Goal: Task Accomplishment & Management: Complete application form

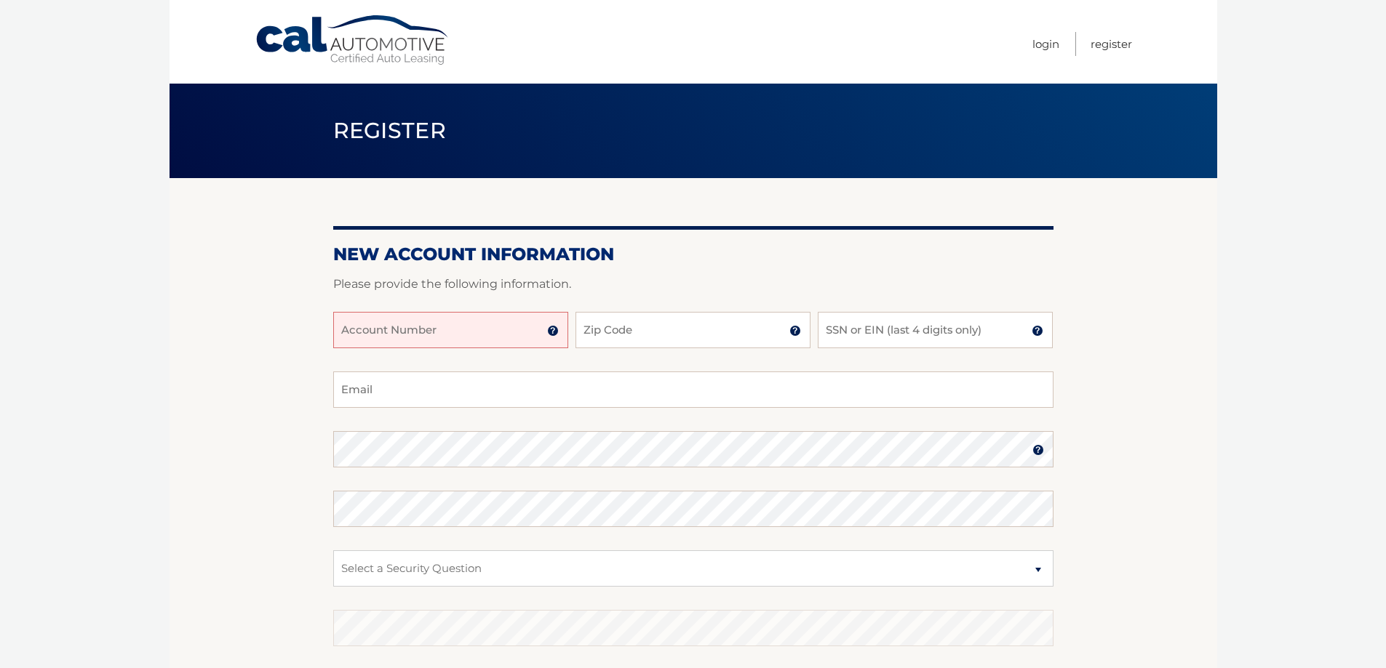
click at [487, 333] on input "Account Number" at bounding box center [450, 330] width 235 height 36
click at [471, 317] on input "Account Number" at bounding box center [450, 330] width 235 height 36
type input "44455975980"
click at [687, 327] on input "Zip Code" at bounding box center [692, 330] width 235 height 36
type input "33131"
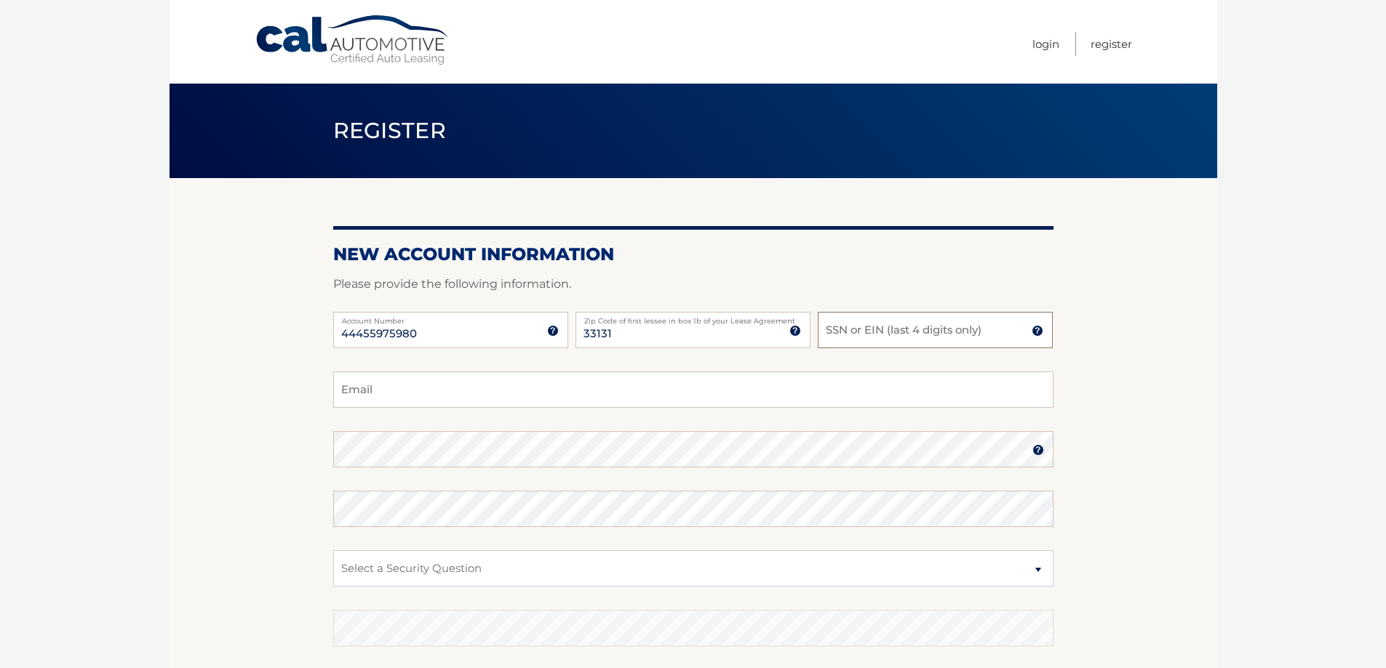
click at [880, 322] on input "SSN or EIN (last 4 digits only)" at bounding box center [935, 330] width 235 height 36
click at [548, 382] on input "Email" at bounding box center [693, 390] width 720 height 36
type input "paulalaveglia@gmail.com"
click at [285, 459] on section "New Account Information Please provide the following information. 44455975980 A…" at bounding box center [692, 462] width 1047 height 568
click at [488, 572] on select "Select a Security Question What was the name of your elementary school? What is…" at bounding box center [693, 569] width 720 height 36
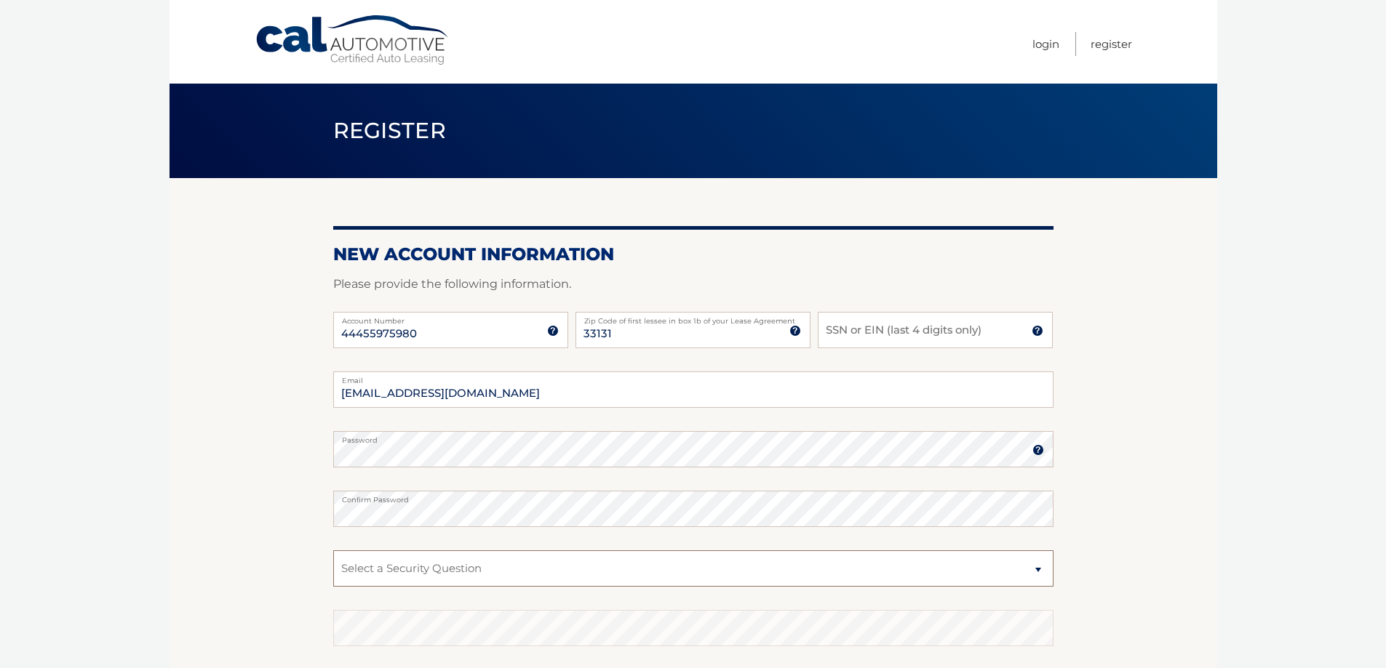
select select "1"
click at [333, 551] on select "Select a Security Question What was the name of your elementary school? What is…" at bounding box center [693, 569] width 720 height 36
click at [874, 327] on input "SSN or EIN (last 4 digits only)" at bounding box center [935, 330] width 235 height 36
click at [881, 332] on input "SSN or EIN (last 4 digits only)" at bounding box center [935, 330] width 235 height 36
click at [890, 329] on input "SSN or EIN (last 4 digits only)" at bounding box center [935, 330] width 235 height 36
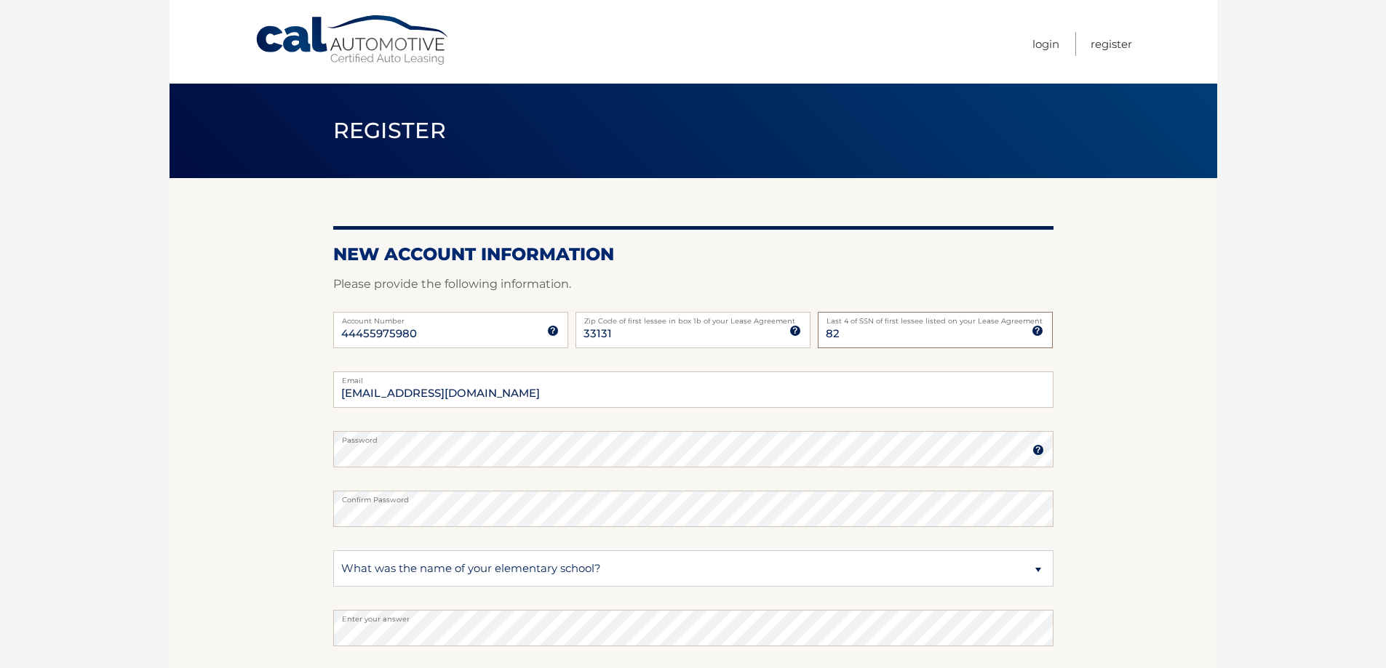
type input "8"
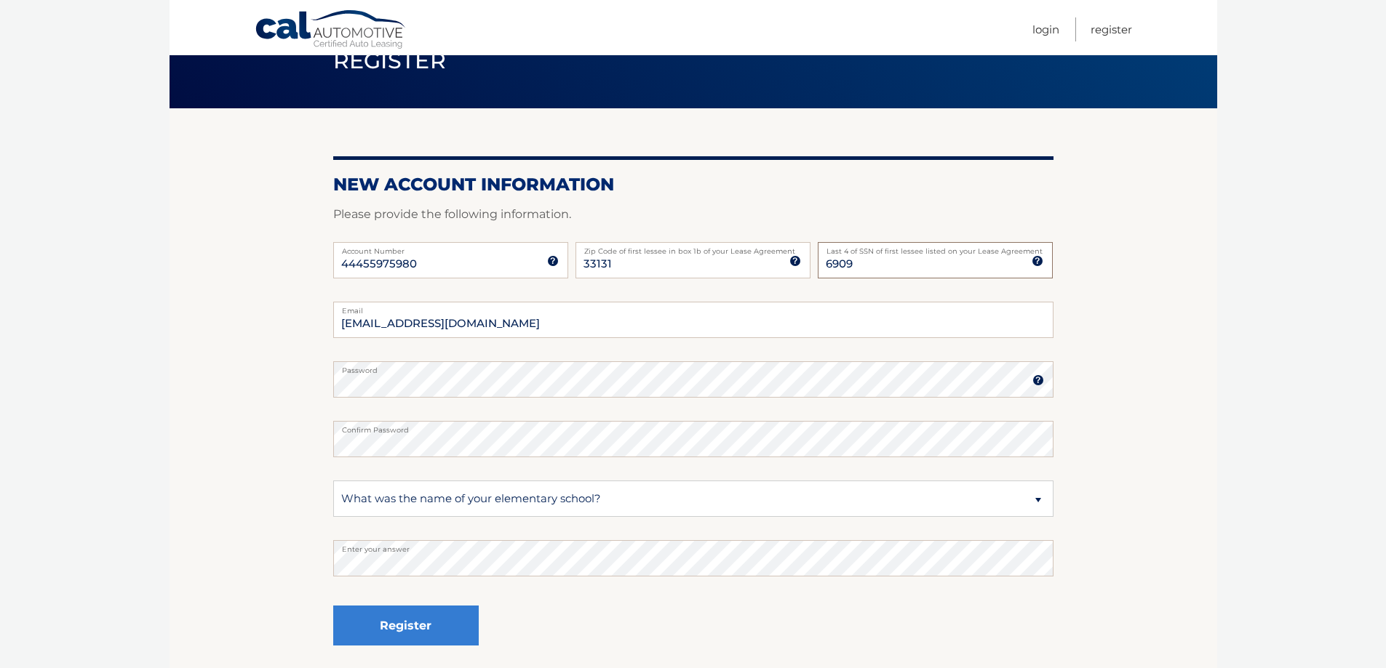
scroll to position [188, 0]
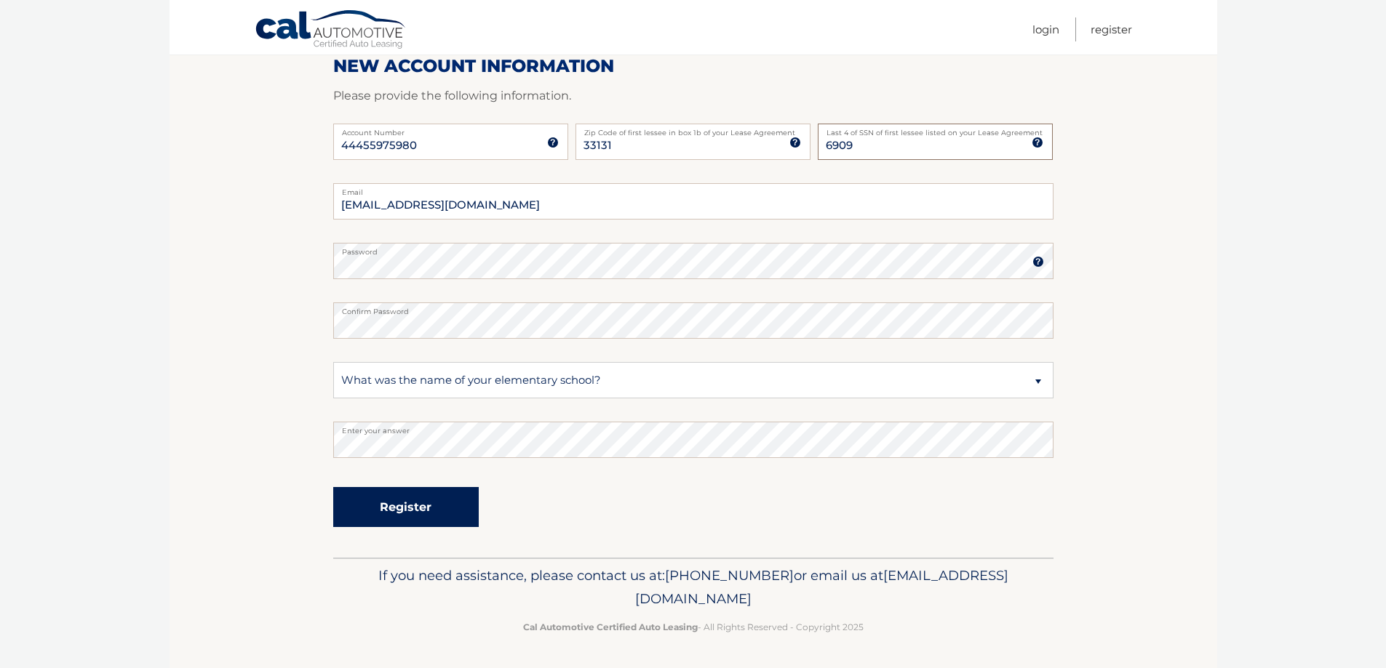
type input "6909"
click at [410, 504] on button "Register" at bounding box center [405, 507] width 145 height 40
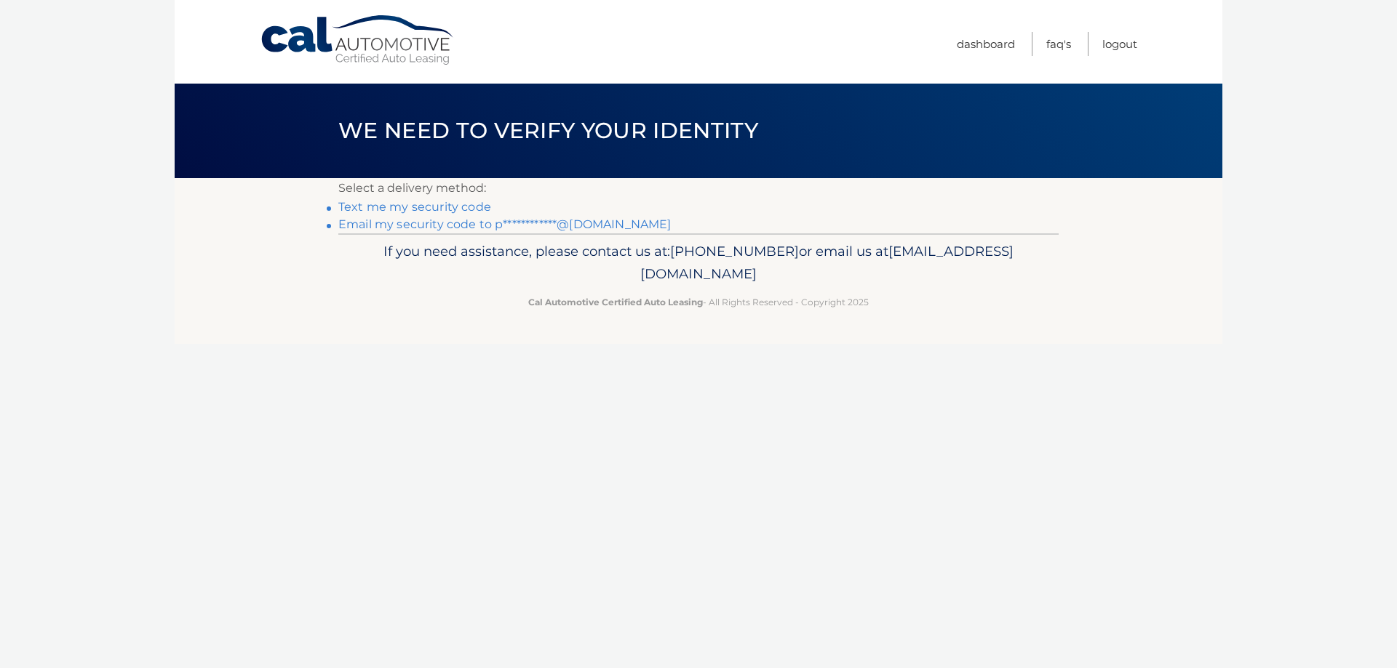
click at [420, 201] on link "Text me my security code" at bounding box center [414, 207] width 153 height 14
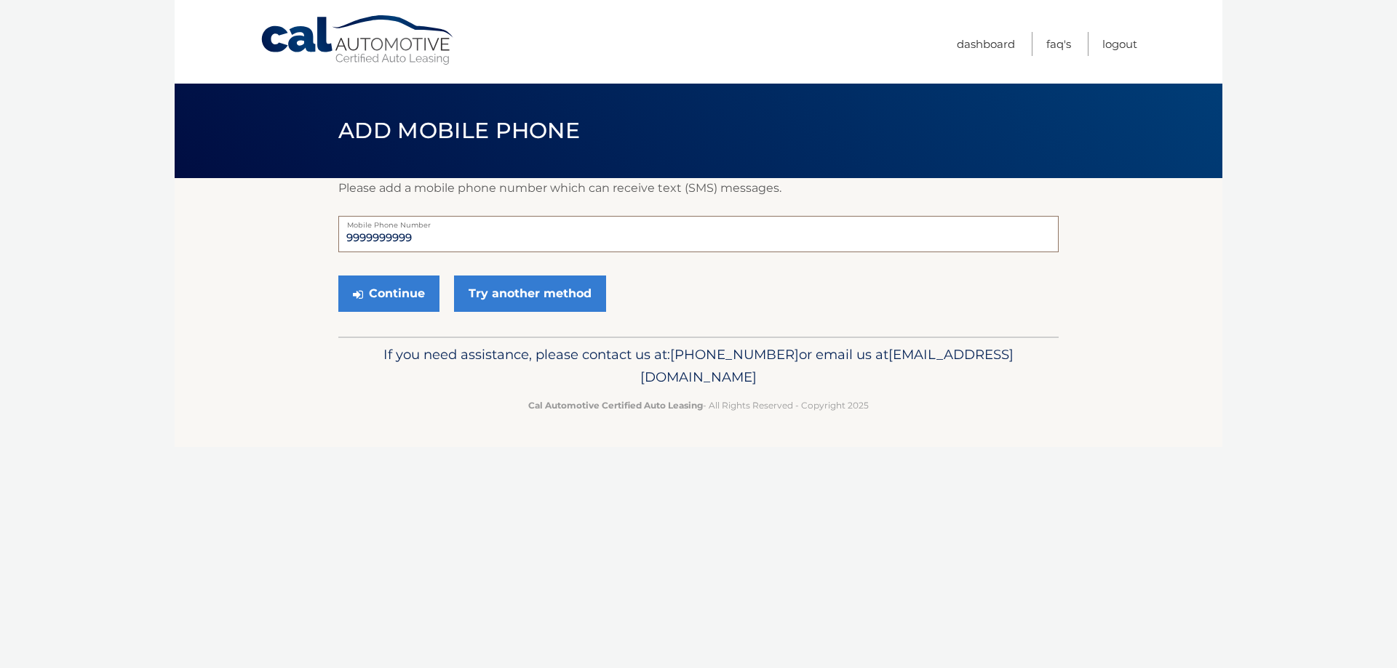
click at [410, 236] on input "9999999999" at bounding box center [698, 234] width 720 height 36
drag, startPoint x: 455, startPoint y: 233, endPoint x: 284, endPoint y: 229, distance: 171.0
click at [284, 229] on section "Please add a mobile phone number which can receive text (SMS) messages. 9999999…" at bounding box center [698, 257] width 1047 height 159
type input "7866473525"
click at [399, 295] on button "Continue" at bounding box center [388, 294] width 101 height 36
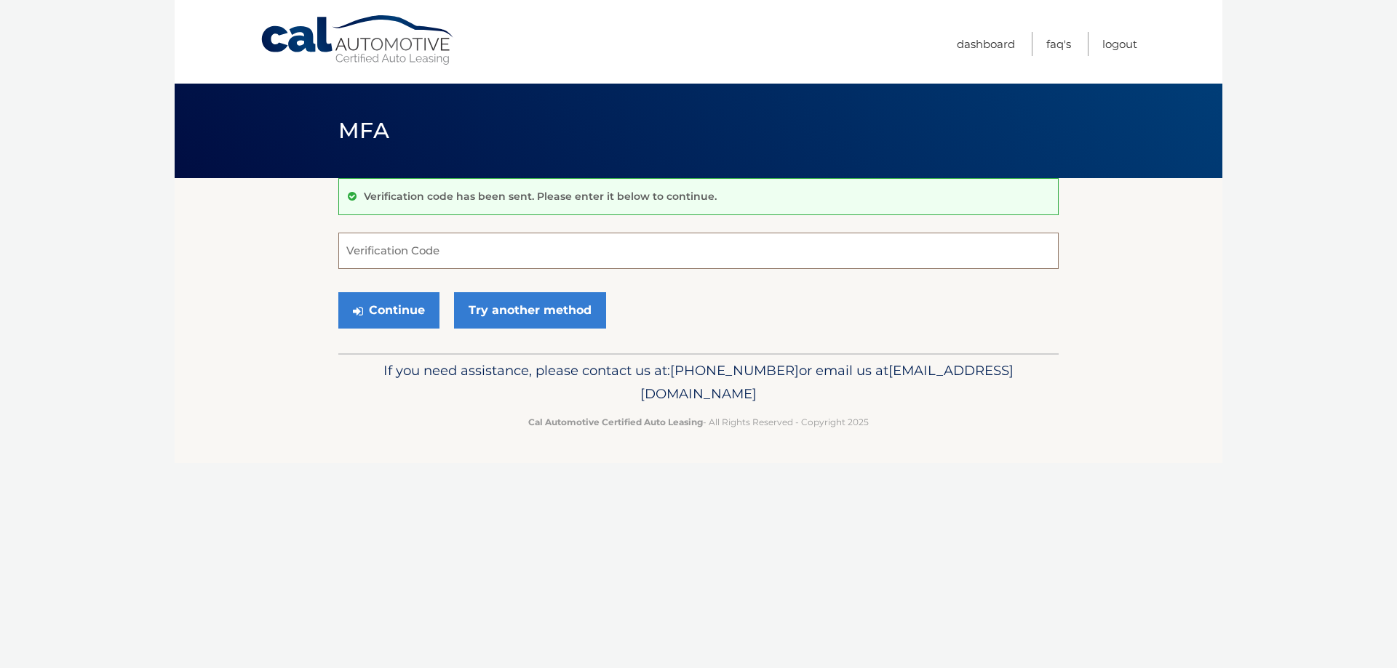
click at [404, 244] on input "Verification Code" at bounding box center [698, 251] width 720 height 36
type input "570301"
click at [406, 309] on button "Continue" at bounding box center [388, 310] width 101 height 36
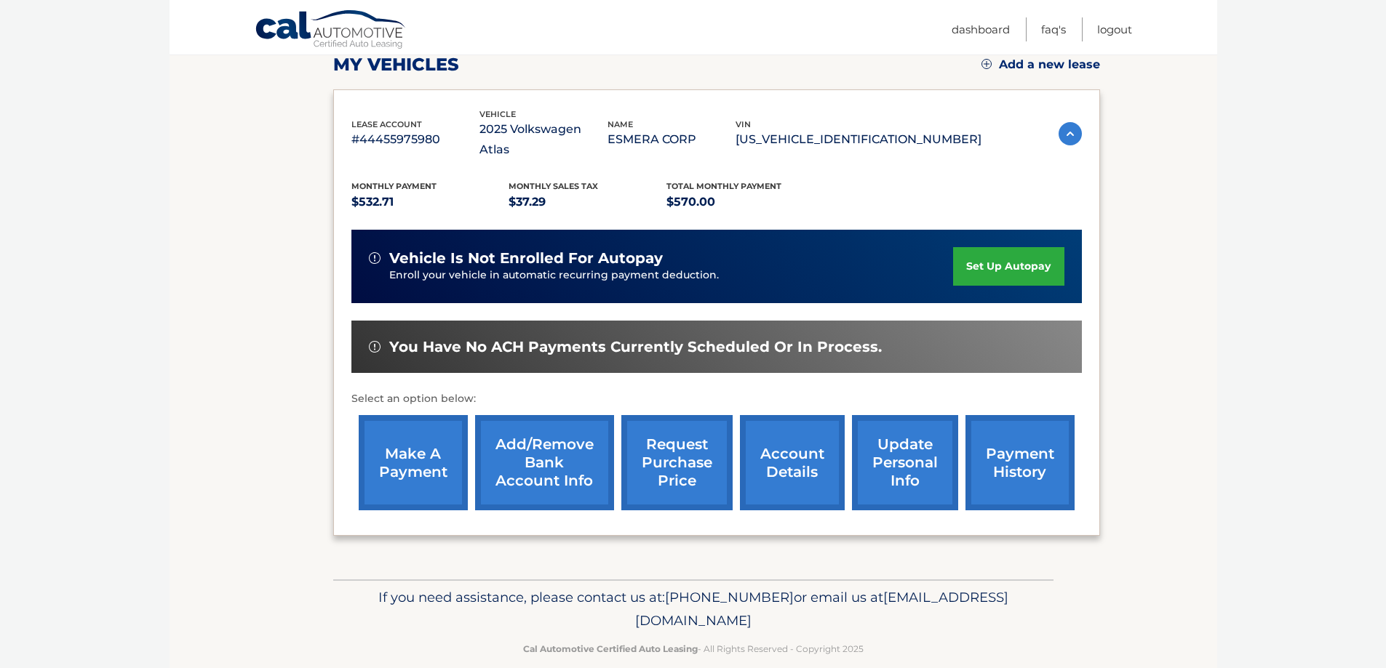
scroll to position [213, 0]
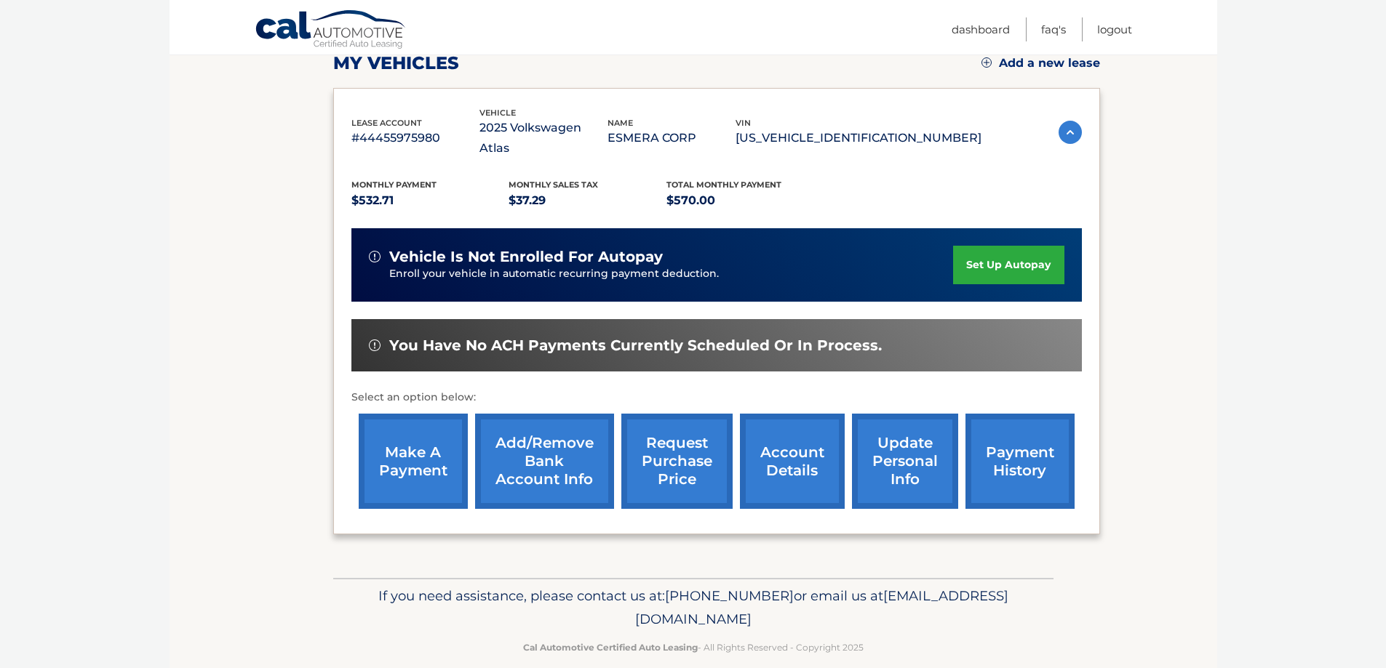
click at [1010, 246] on link "set up autopay" at bounding box center [1008, 265] width 111 height 39
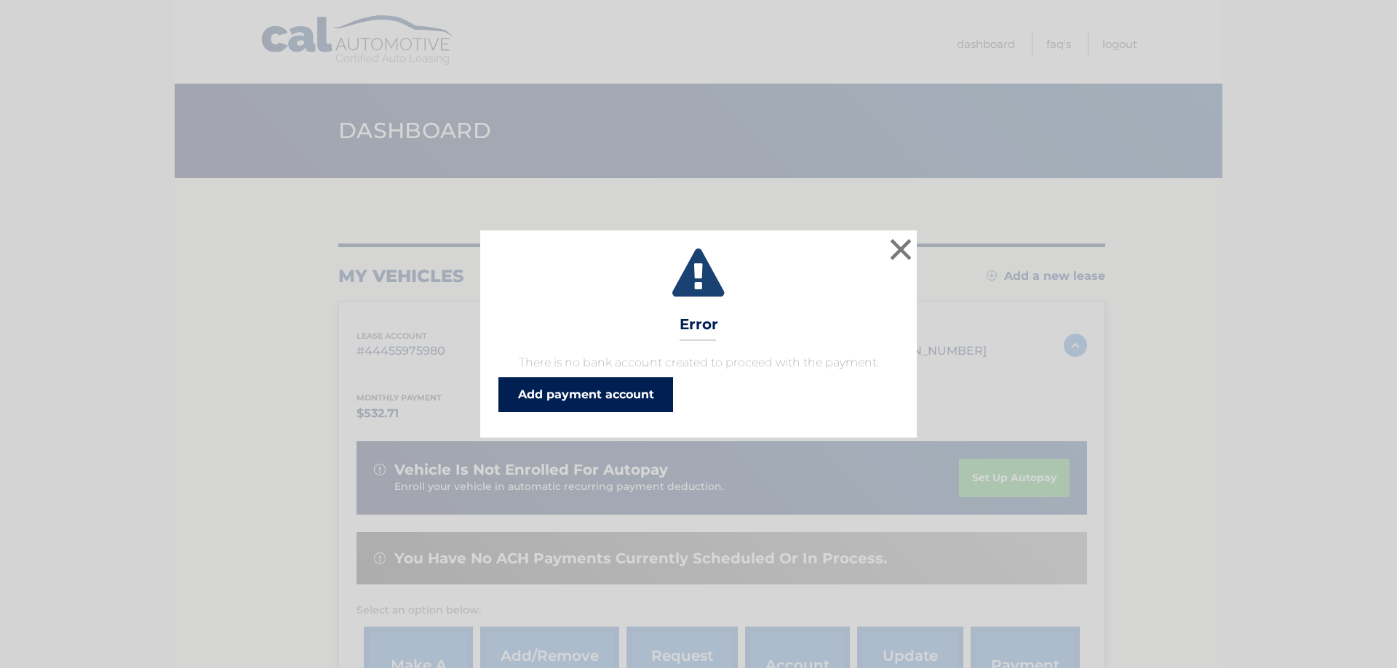
click at [619, 390] on link "Add payment account" at bounding box center [585, 395] width 175 height 35
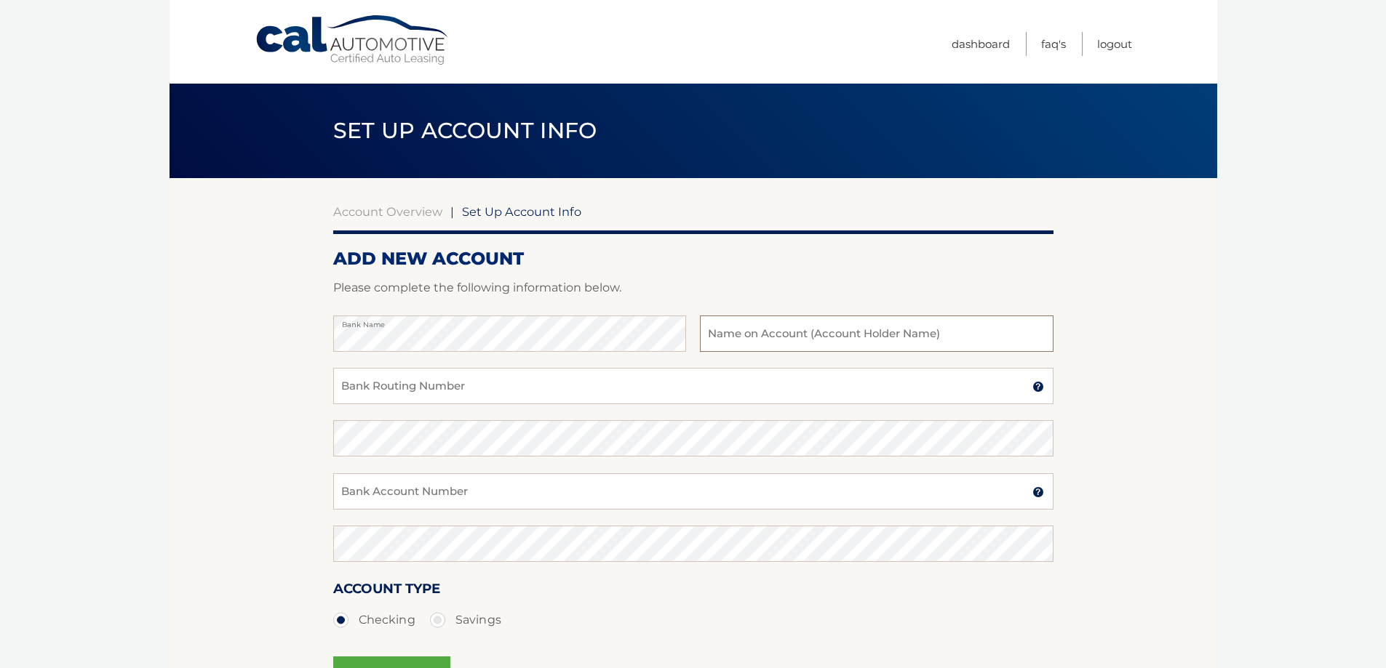
click at [807, 334] on input "text" at bounding box center [876, 334] width 353 height 36
click at [444, 382] on input "Bank Routing Number" at bounding box center [693, 386] width 720 height 36
paste input "063000047"
type input "063000047"
click at [423, 503] on input "Bank Account Number" at bounding box center [693, 492] width 720 height 36
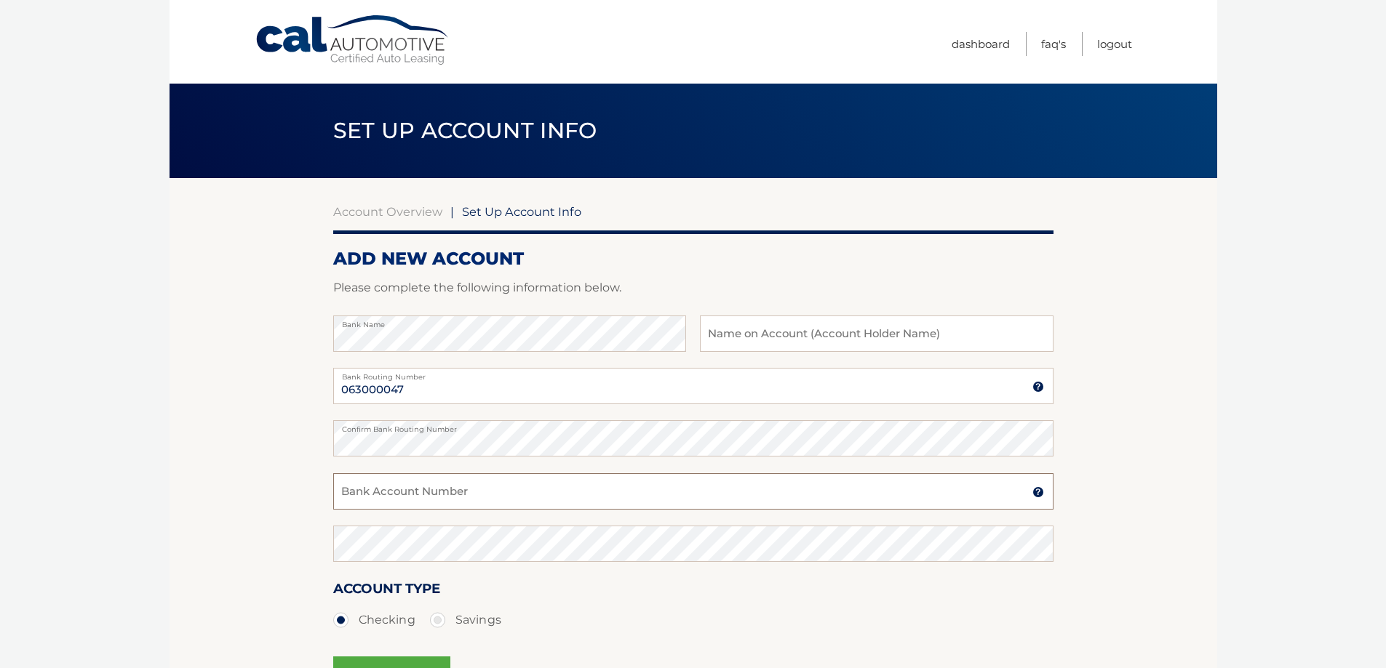
paste input "898090717890"
type input "898090717890"
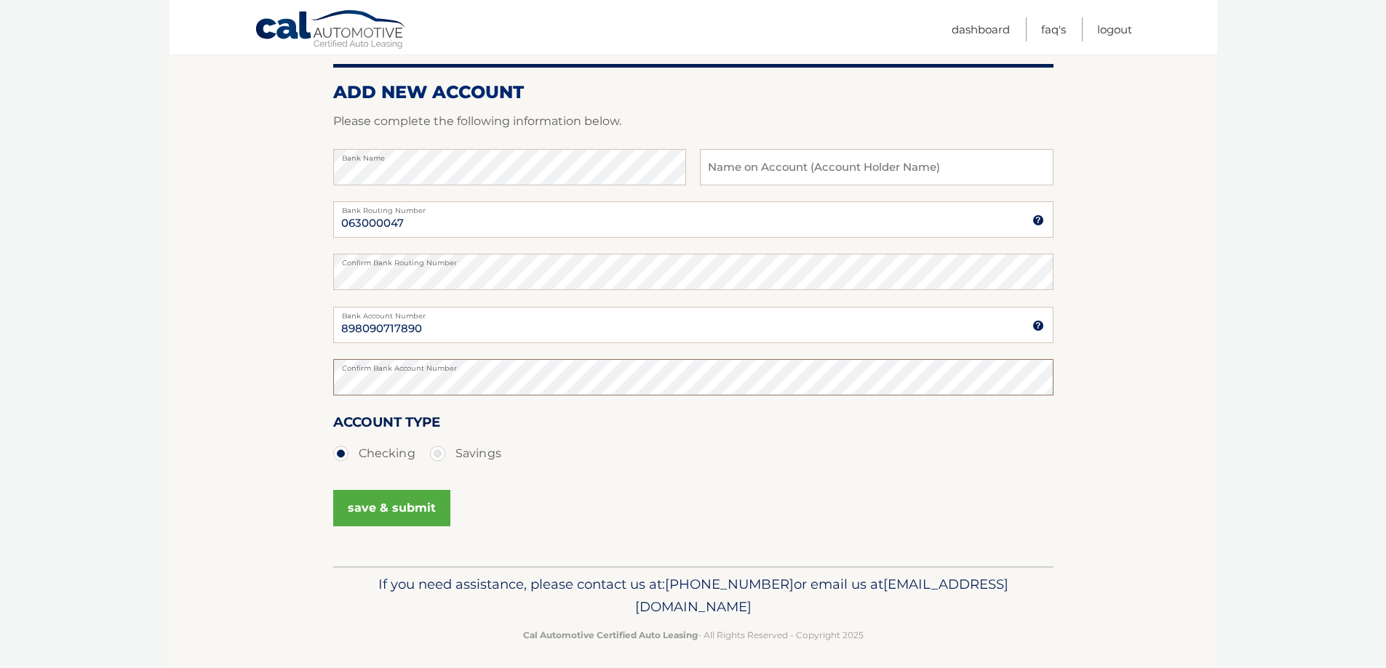
scroll to position [175, 0]
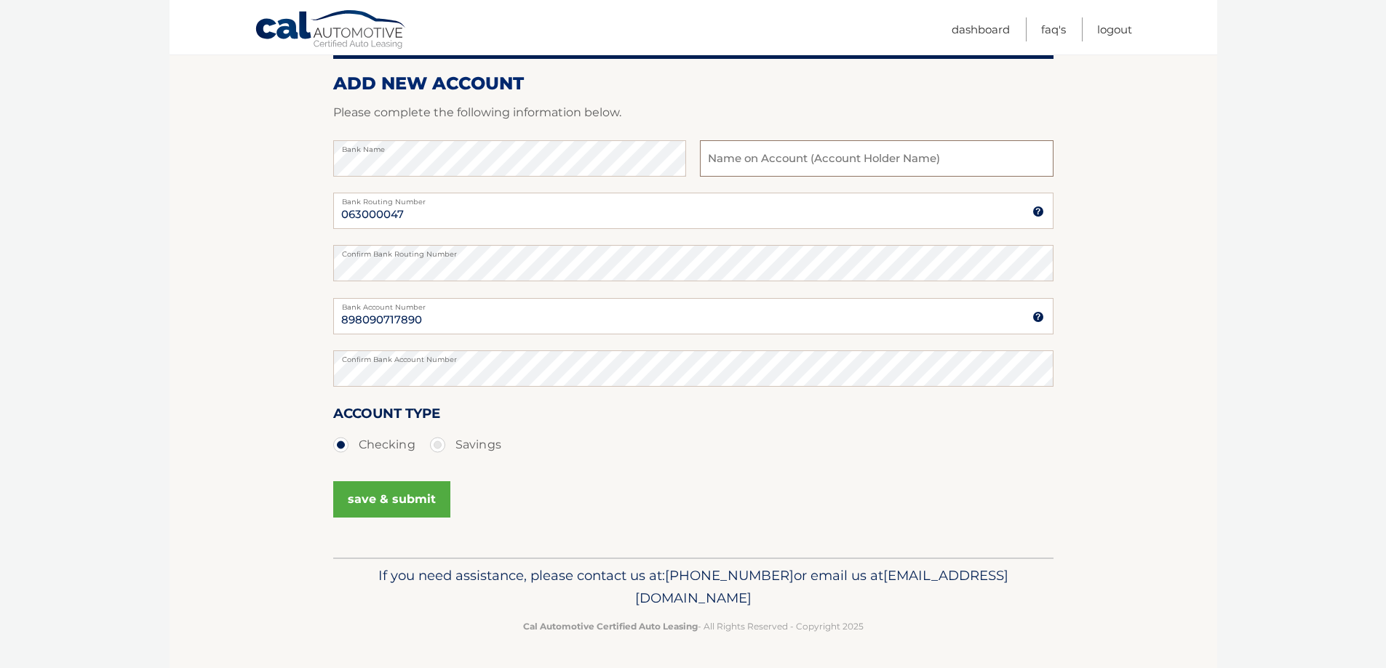
click at [737, 157] on input "text" at bounding box center [876, 158] width 353 height 36
type input "[PERSON_NAME]"
click at [386, 497] on button "save & submit" at bounding box center [391, 500] width 117 height 36
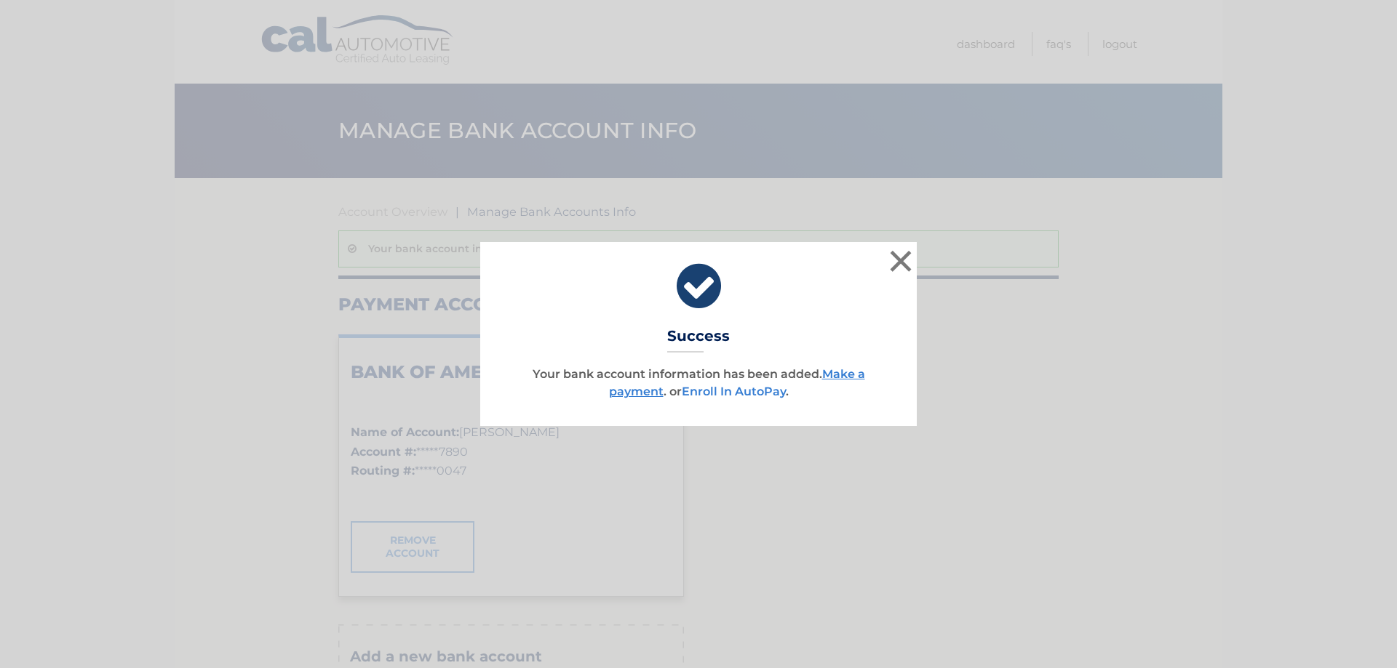
click at [730, 391] on link "Enroll In AutoPay" at bounding box center [734, 392] width 104 height 14
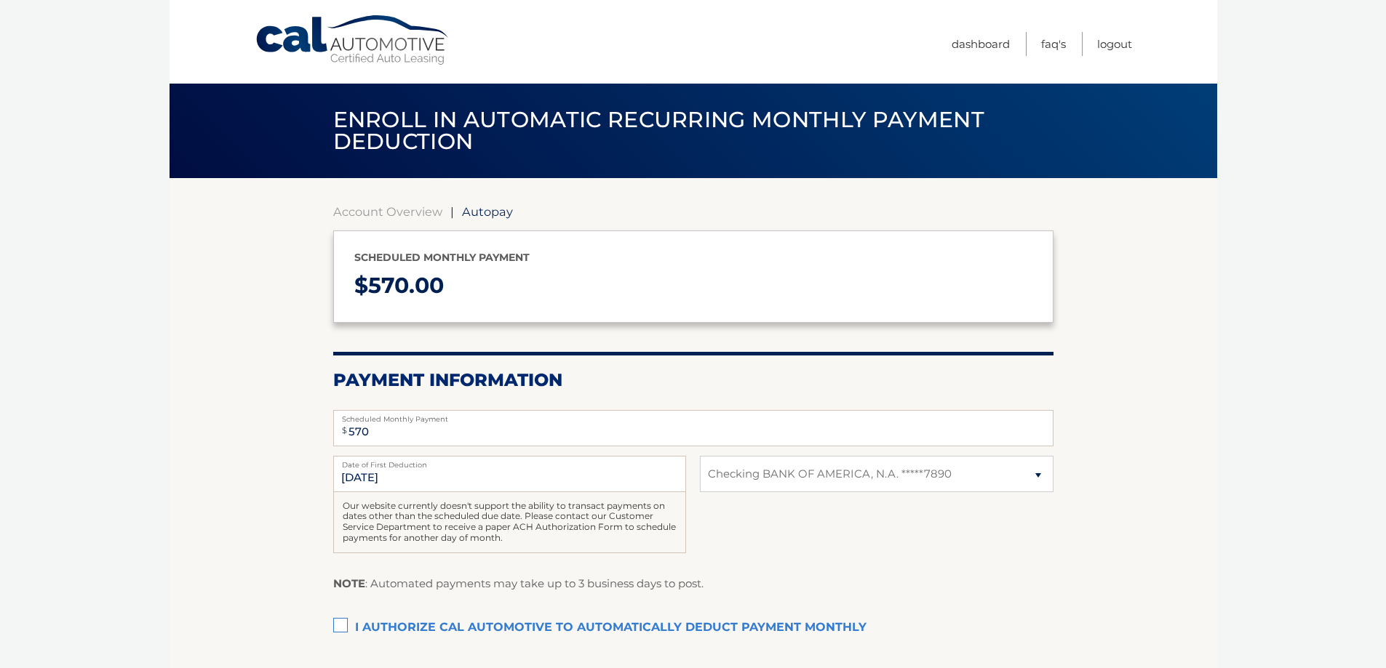
select select "ZDRhZDE1ZjQtNzAxNy00MGViLTg1ODEtNGViYjY0YTgxY2Zi"
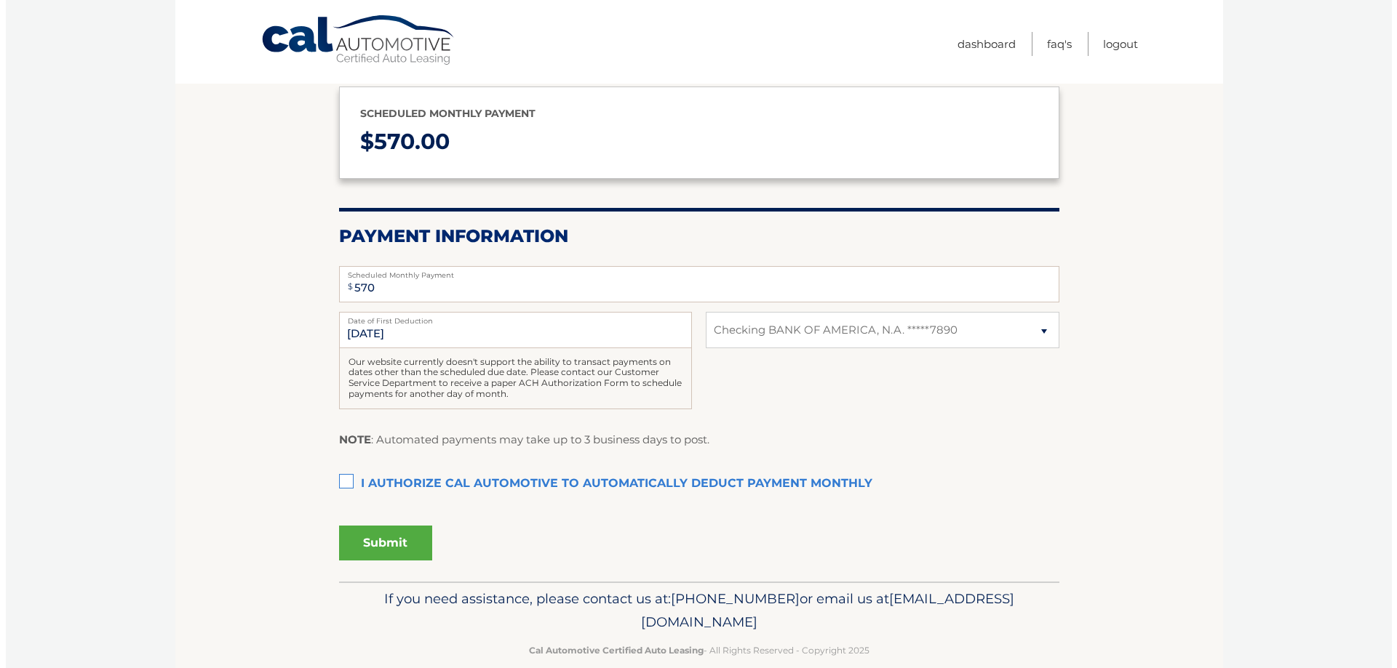
scroll to position [145, 0]
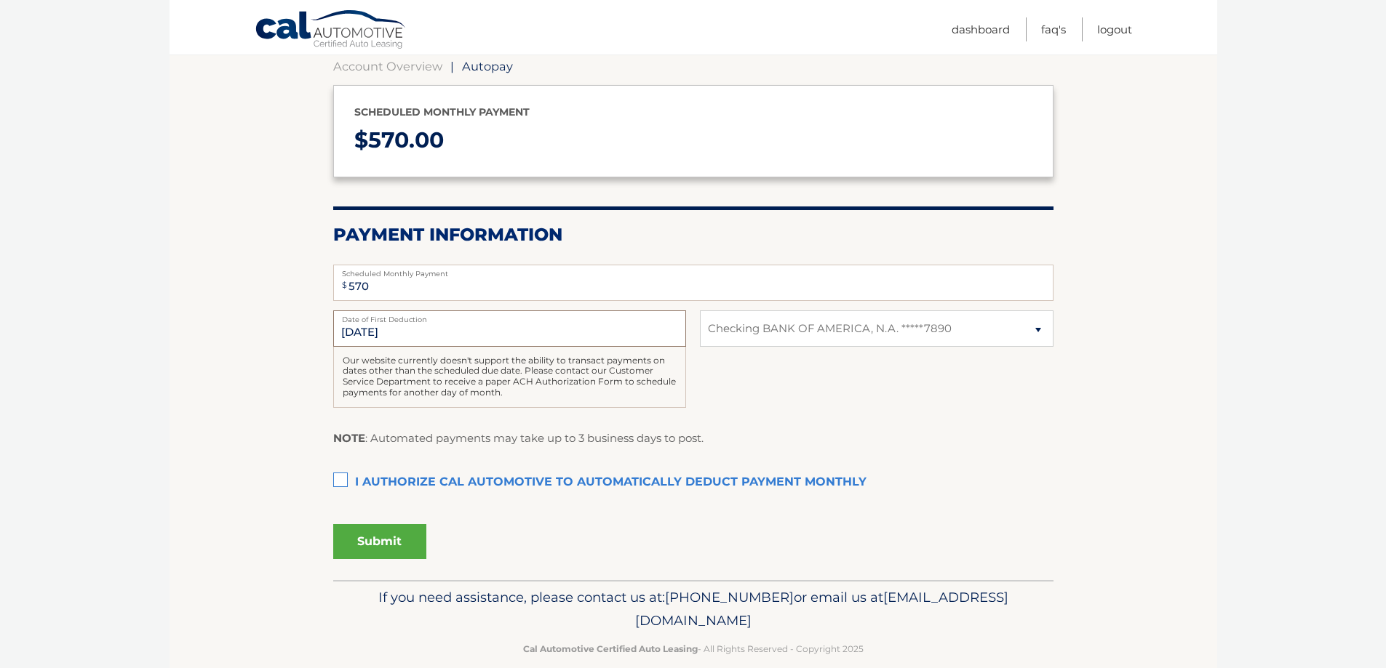
click at [394, 327] on input "[DATE]" at bounding box center [509, 329] width 353 height 36
click at [336, 481] on label "I authorize cal automotive to automatically deduct payment monthly This checkbo…" at bounding box center [693, 482] width 720 height 29
click at [0, 0] on input "I authorize cal automotive to automatically deduct payment monthly This checkbo…" at bounding box center [0, 0] width 0 height 0
click at [365, 544] on button "Submit" at bounding box center [379, 541] width 93 height 35
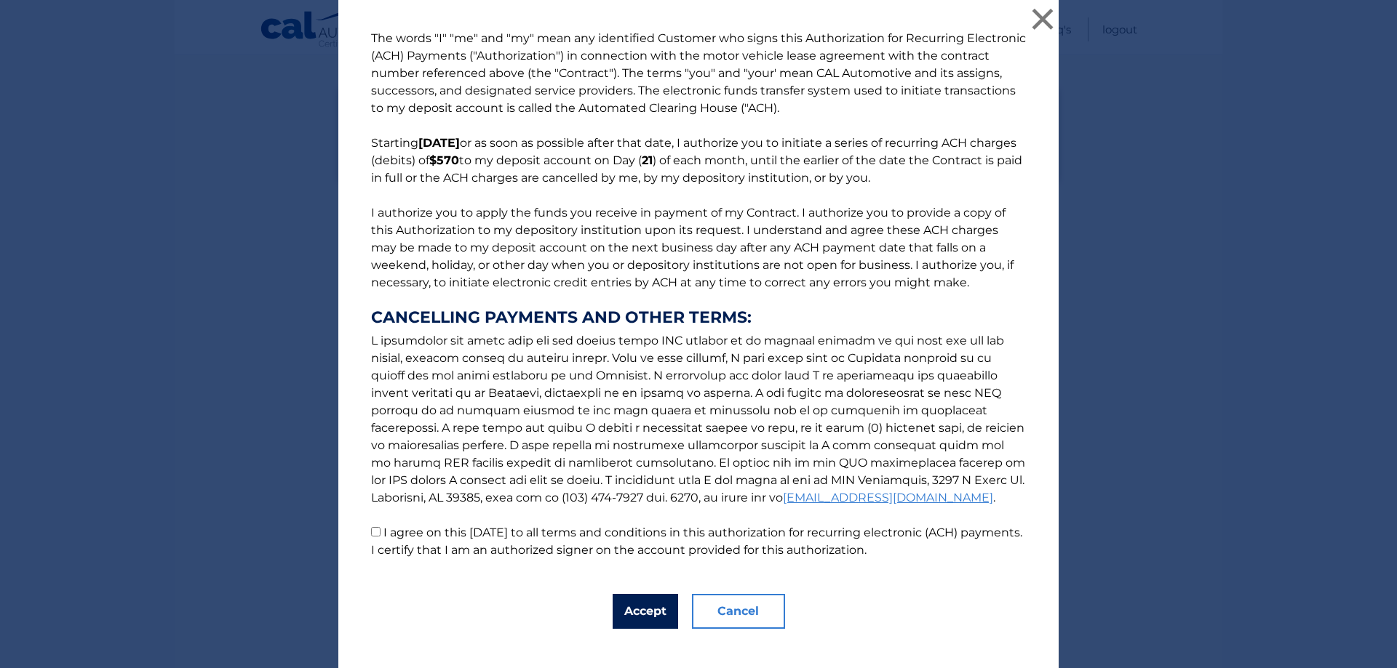
click at [634, 608] on button "Accept" at bounding box center [644, 611] width 65 height 35
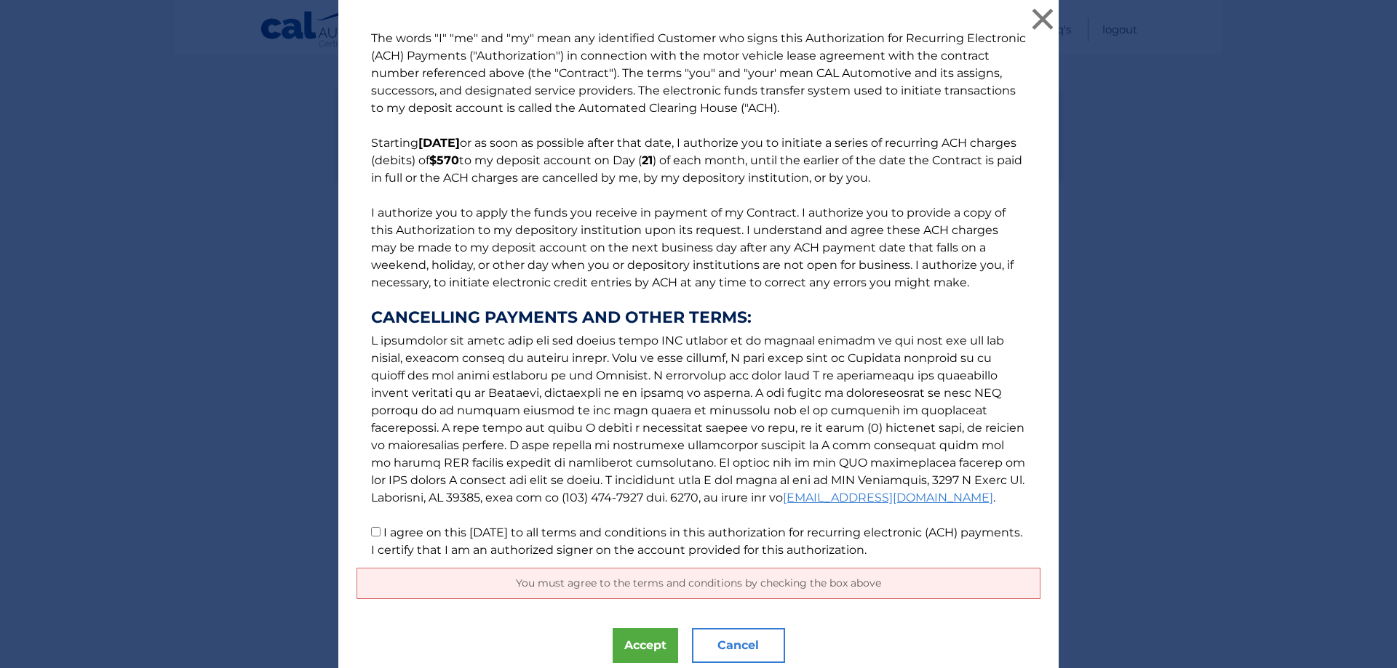
drag, startPoint x: 366, startPoint y: 532, endPoint x: 391, endPoint y: 540, distance: 26.9
click at [371, 532] on input "I agree on this 09/29/2025 to all terms and conditions in this authorization fo…" at bounding box center [375, 531] width 9 height 9
checkbox input "true"
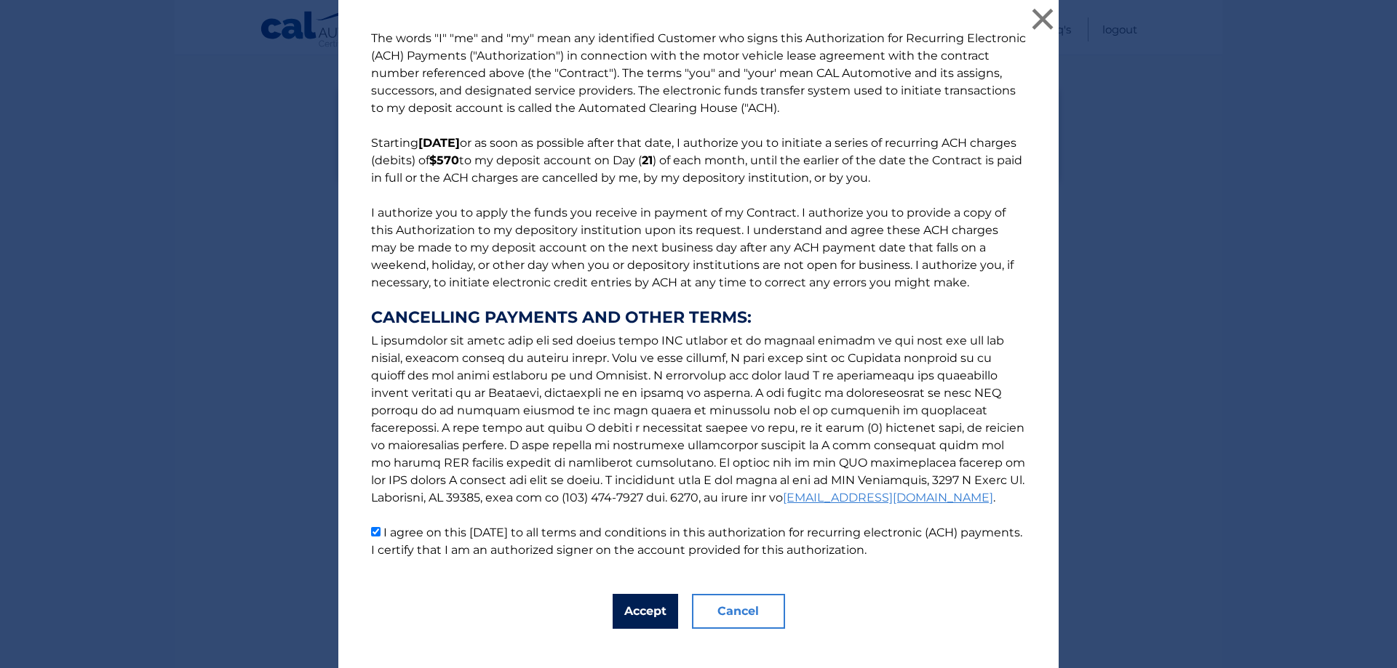
click at [643, 612] on button "Accept" at bounding box center [644, 611] width 65 height 35
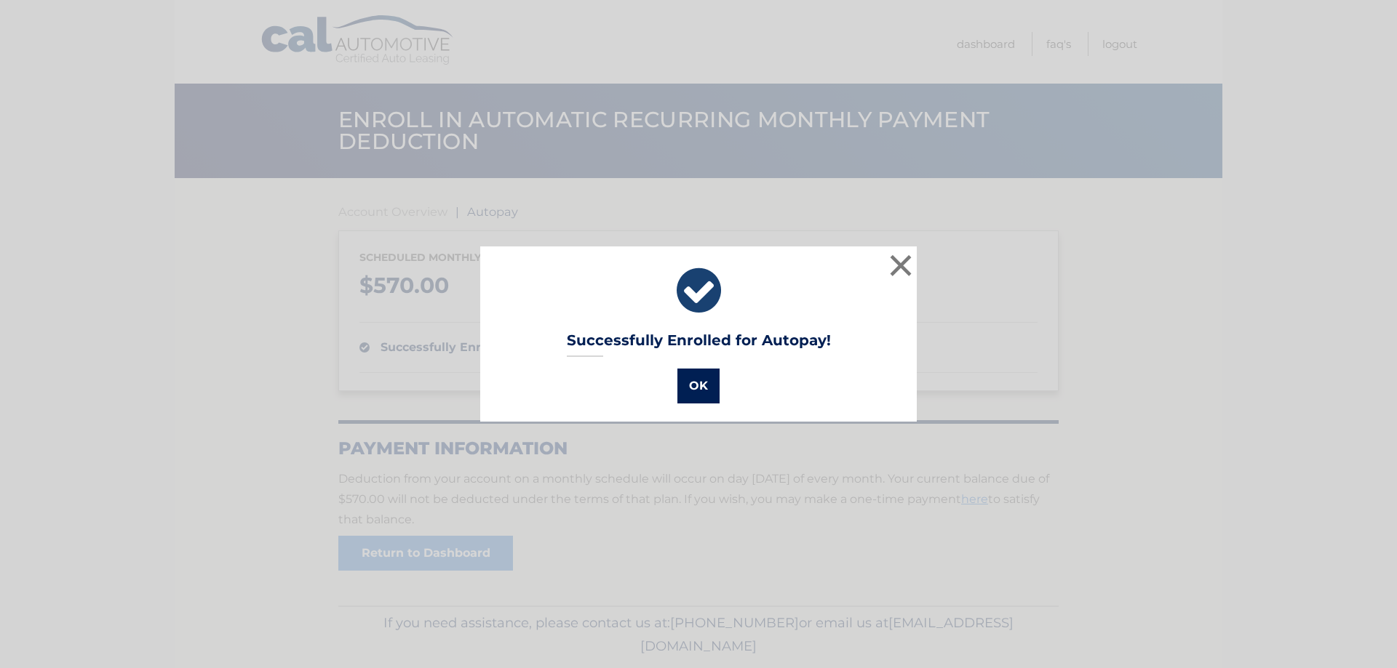
click at [692, 386] on button "OK" at bounding box center [698, 386] width 42 height 35
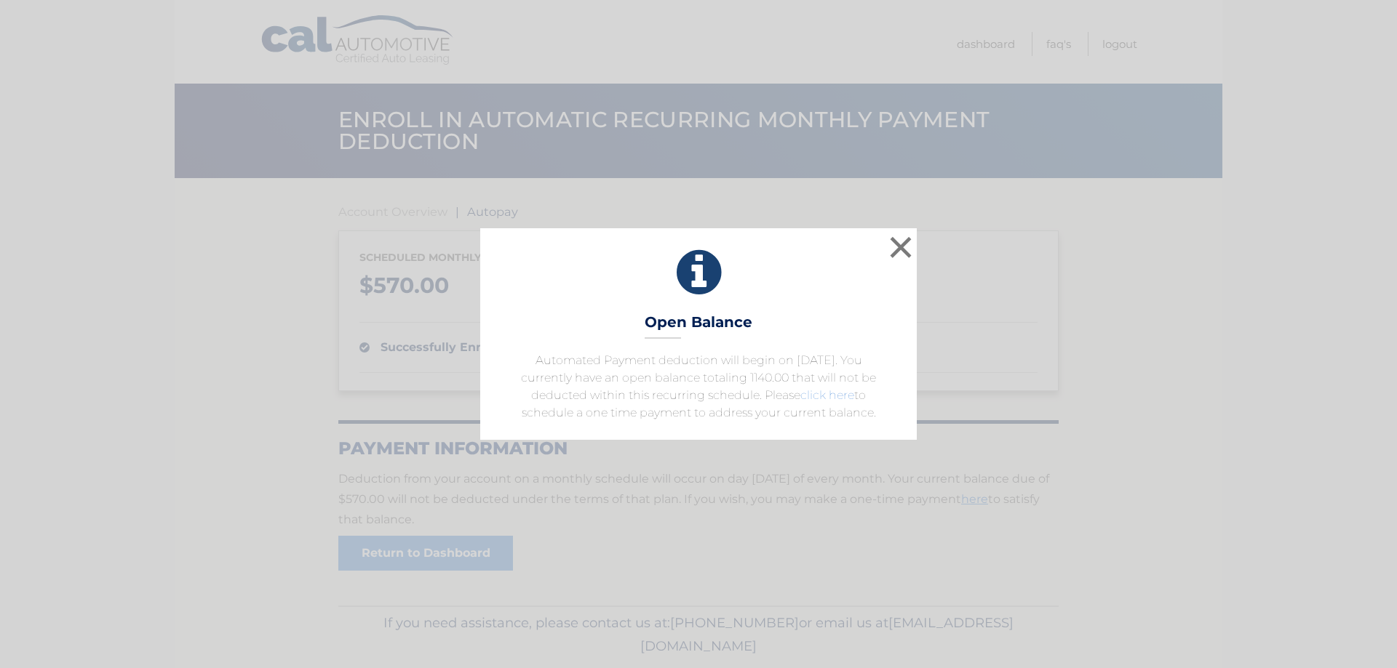
click at [831, 396] on link "click here" at bounding box center [827, 395] width 54 height 14
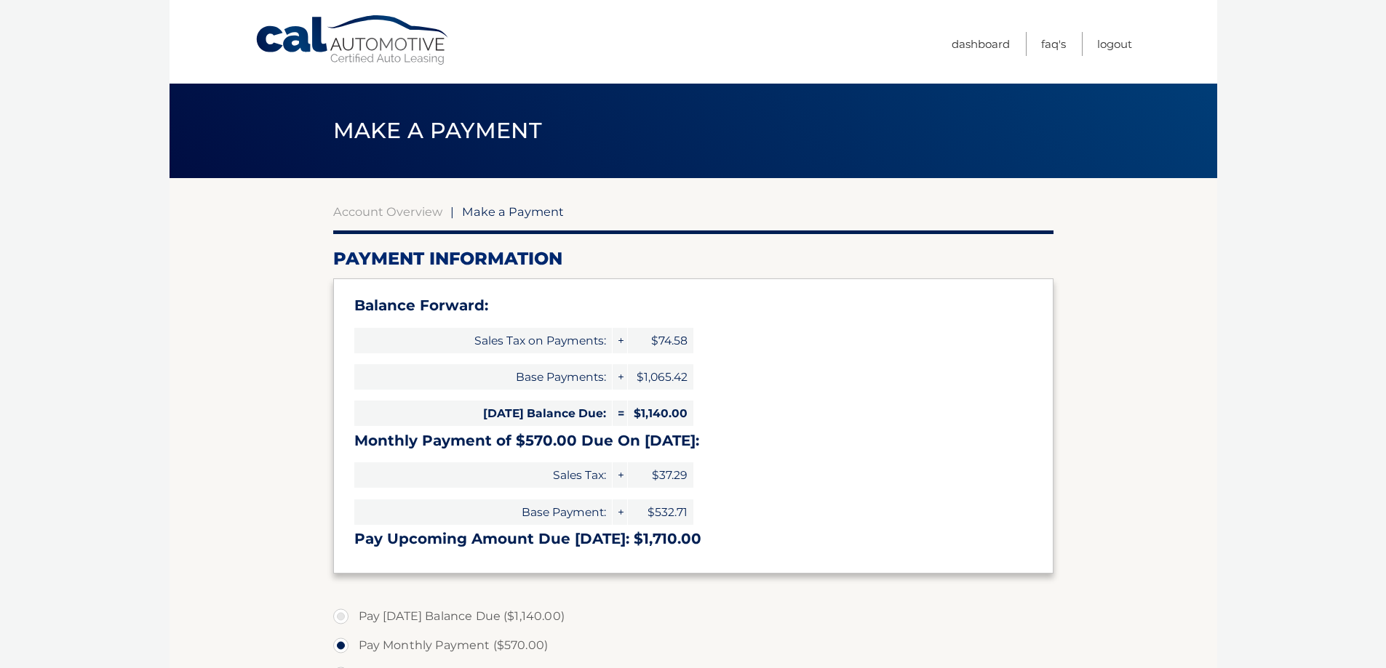
select select "ZDRhZDE1ZjQtNzAxNy00MGViLTg1ODEtNGViYjY0YTgxY2Zi"
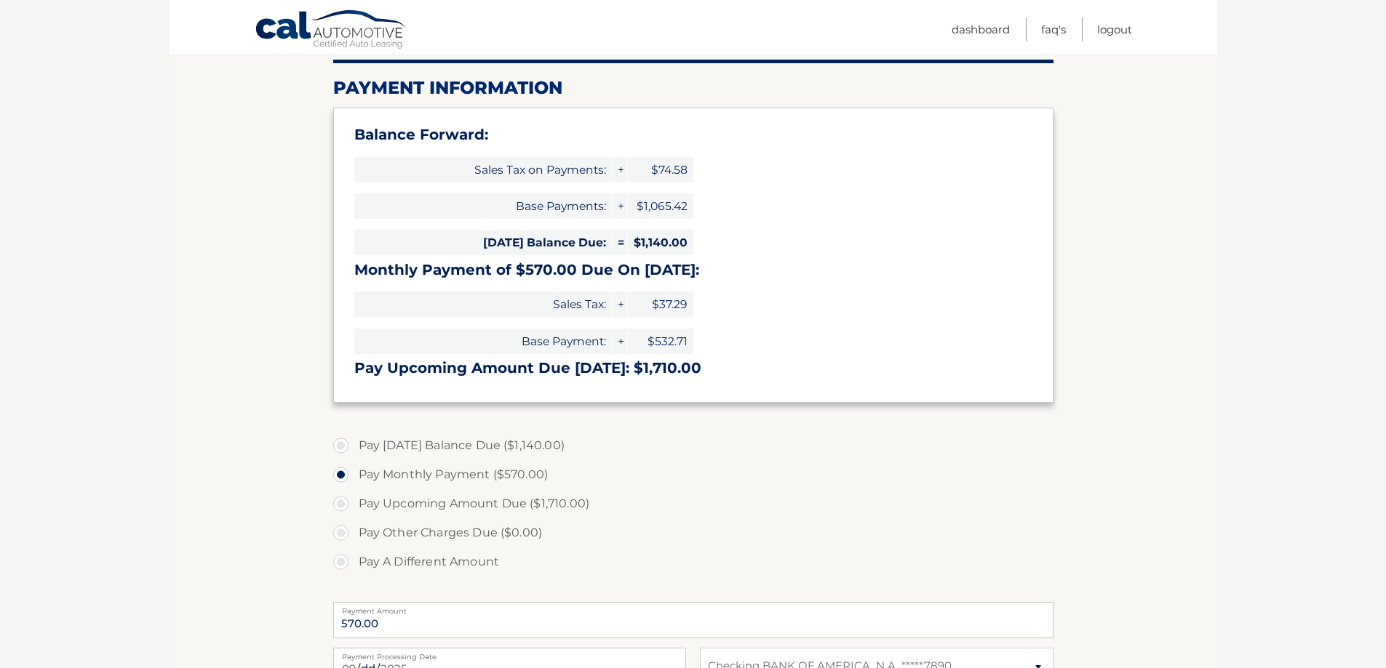
scroll to position [145, 0]
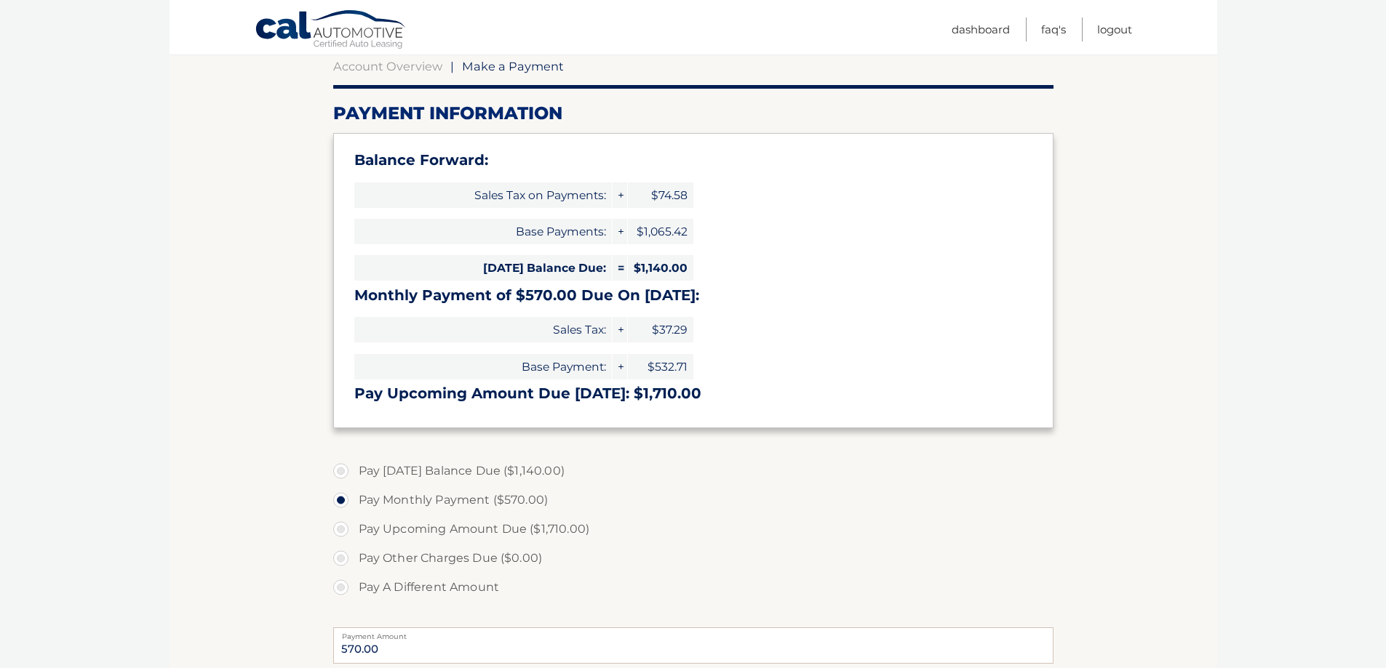
click at [581, 197] on span "Sales Tax on Payments:" at bounding box center [482, 195] width 257 height 25
click at [523, 233] on span "Base Payments:" at bounding box center [482, 231] width 257 height 25
click at [344, 472] on label "Pay [DATE] Balance Due ($1,140.00)" at bounding box center [693, 471] width 720 height 29
click at [344, 472] on input "Pay [DATE] Balance Due ($1,140.00)" at bounding box center [346, 468] width 15 height 23
radio input "true"
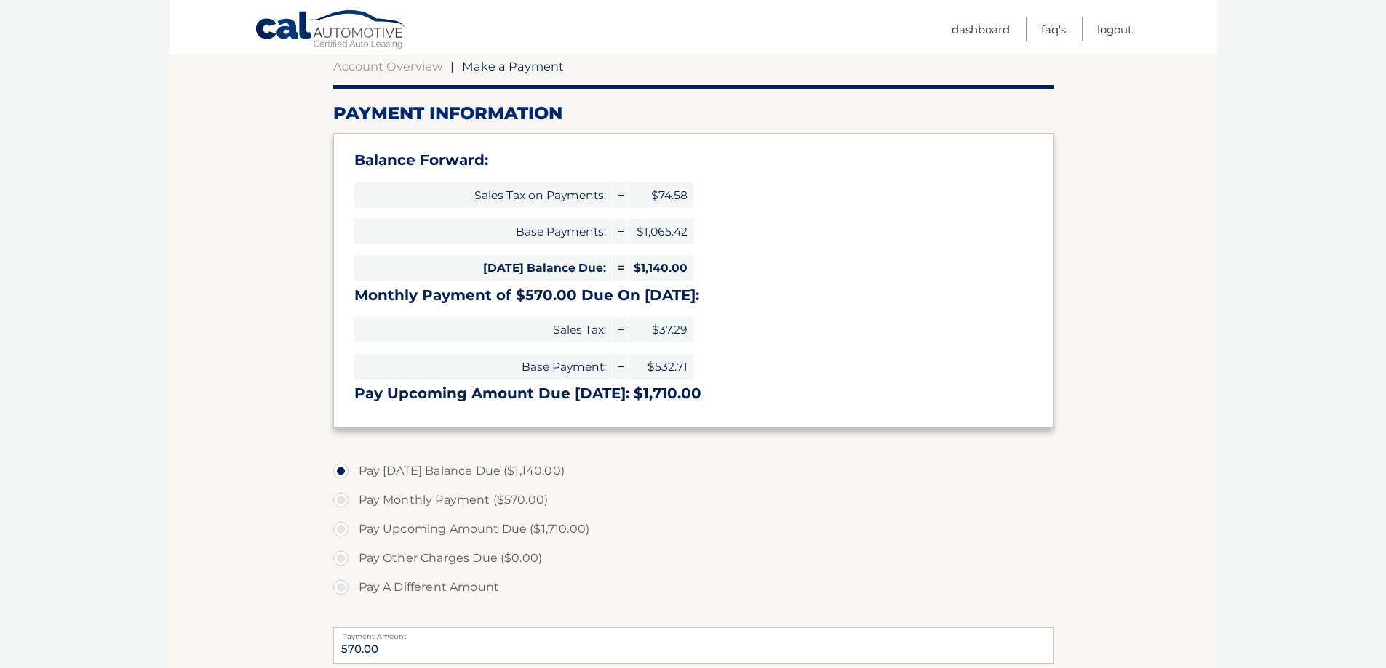
type input "1140.00"
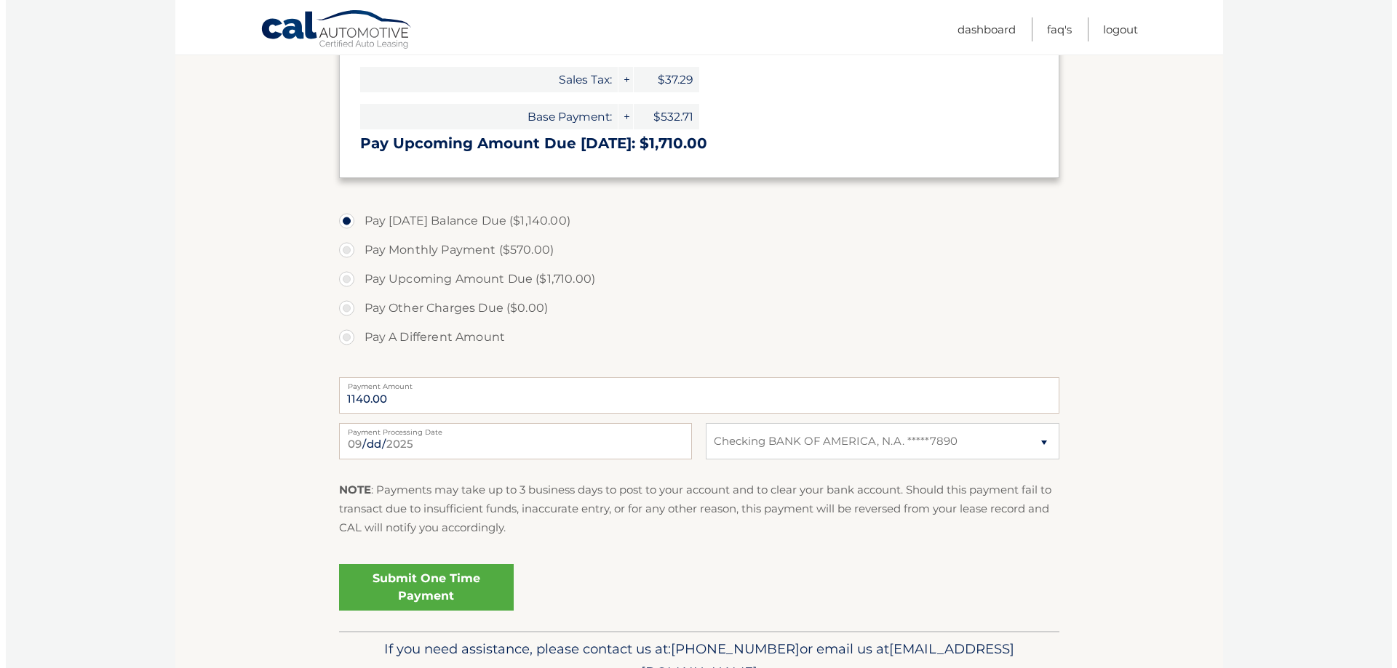
scroll to position [436, 0]
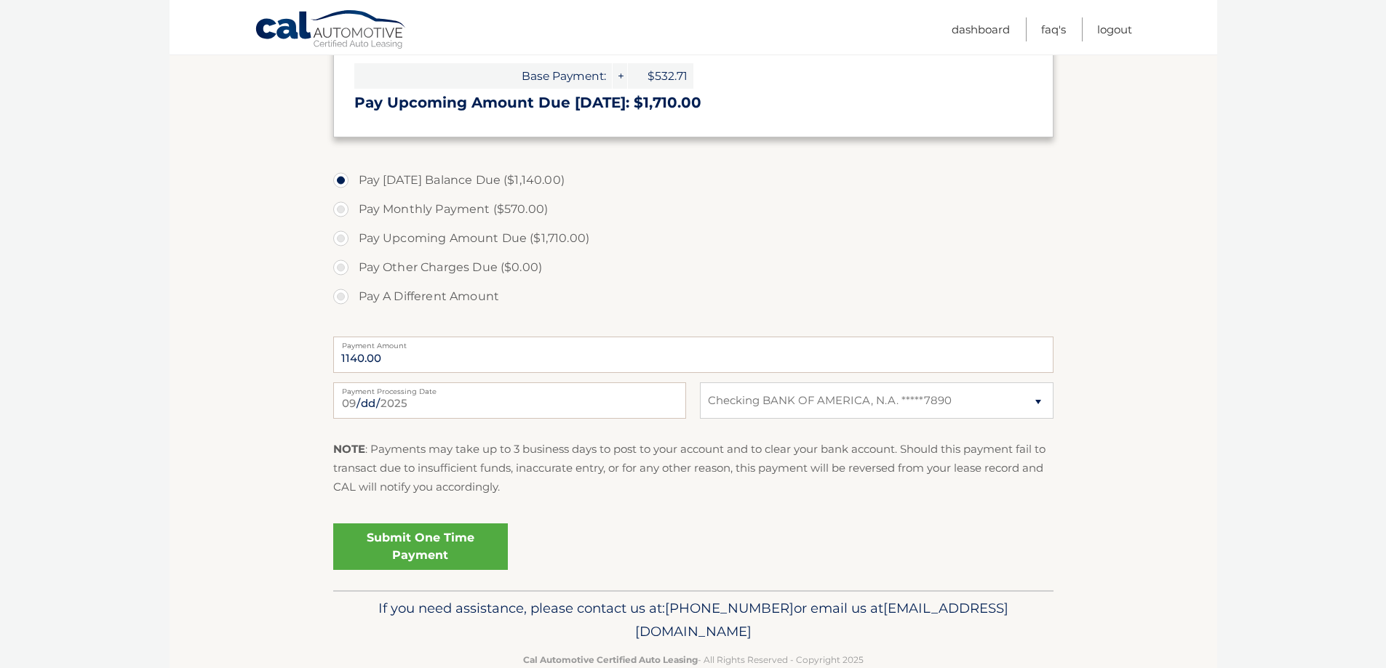
click at [439, 544] on link "Submit One Time Payment" at bounding box center [420, 547] width 175 height 47
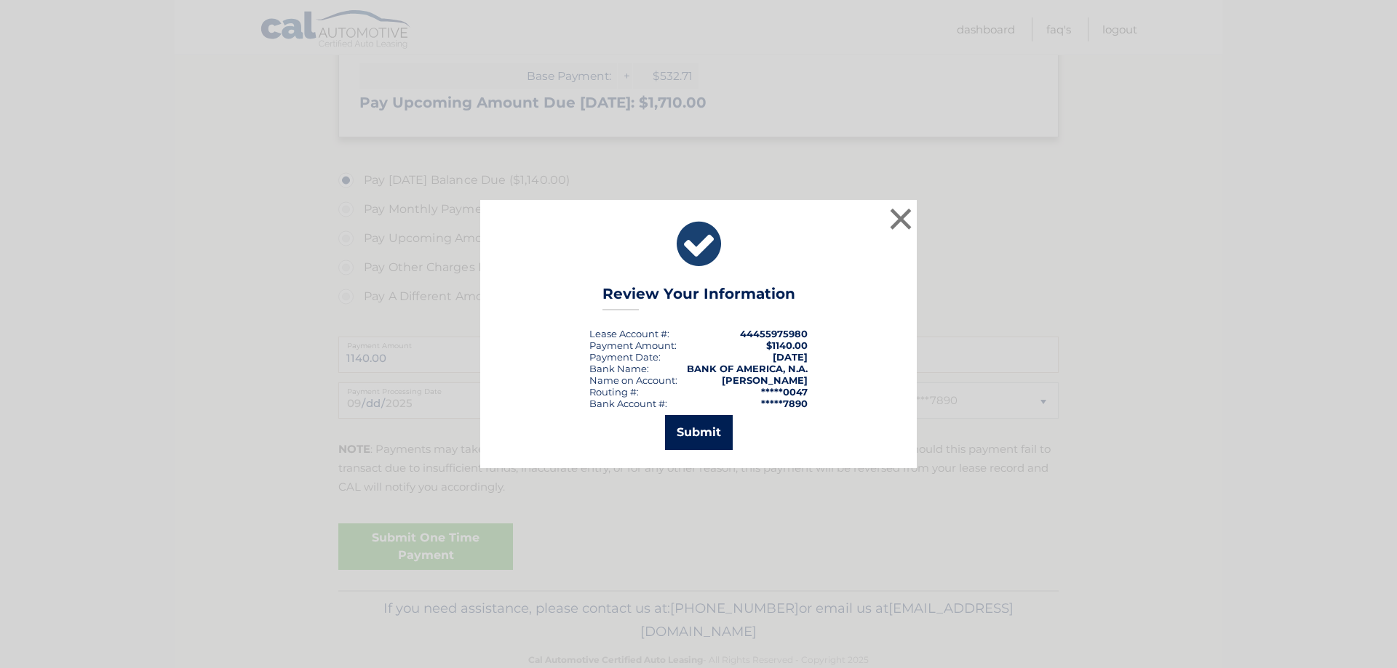
click at [696, 434] on button "Submit" at bounding box center [699, 432] width 68 height 35
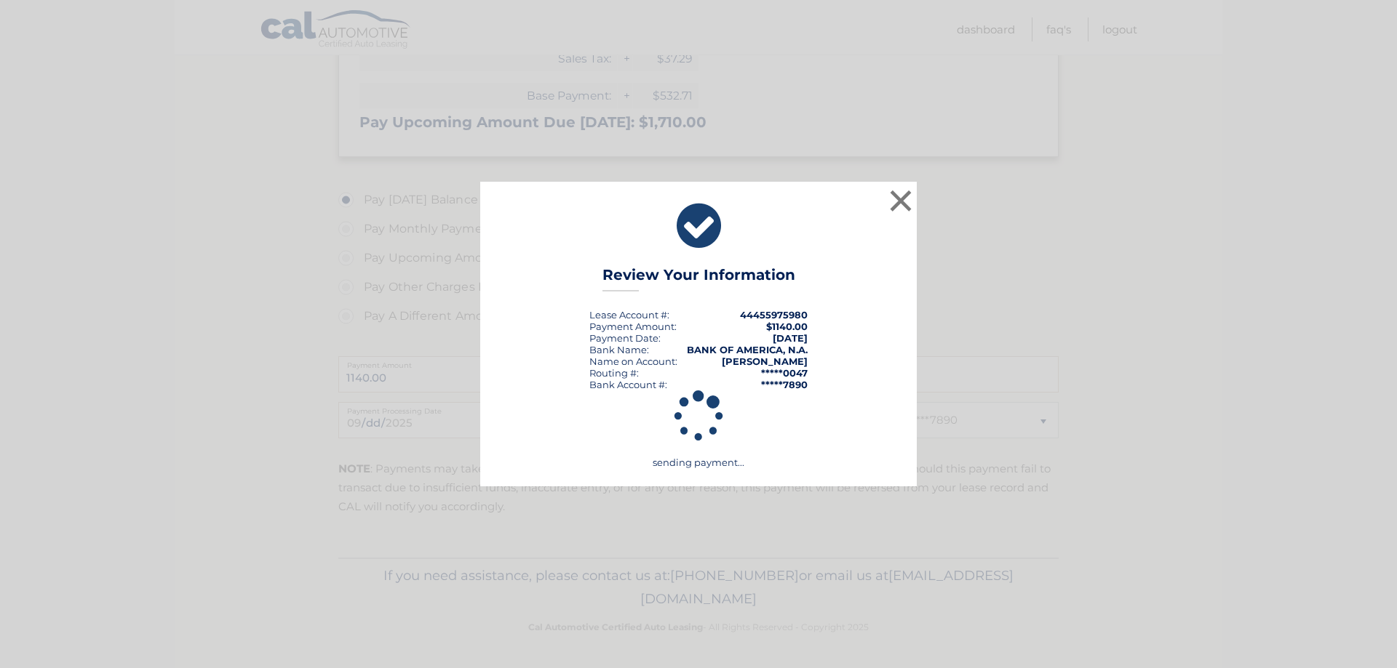
scroll to position [417, 0]
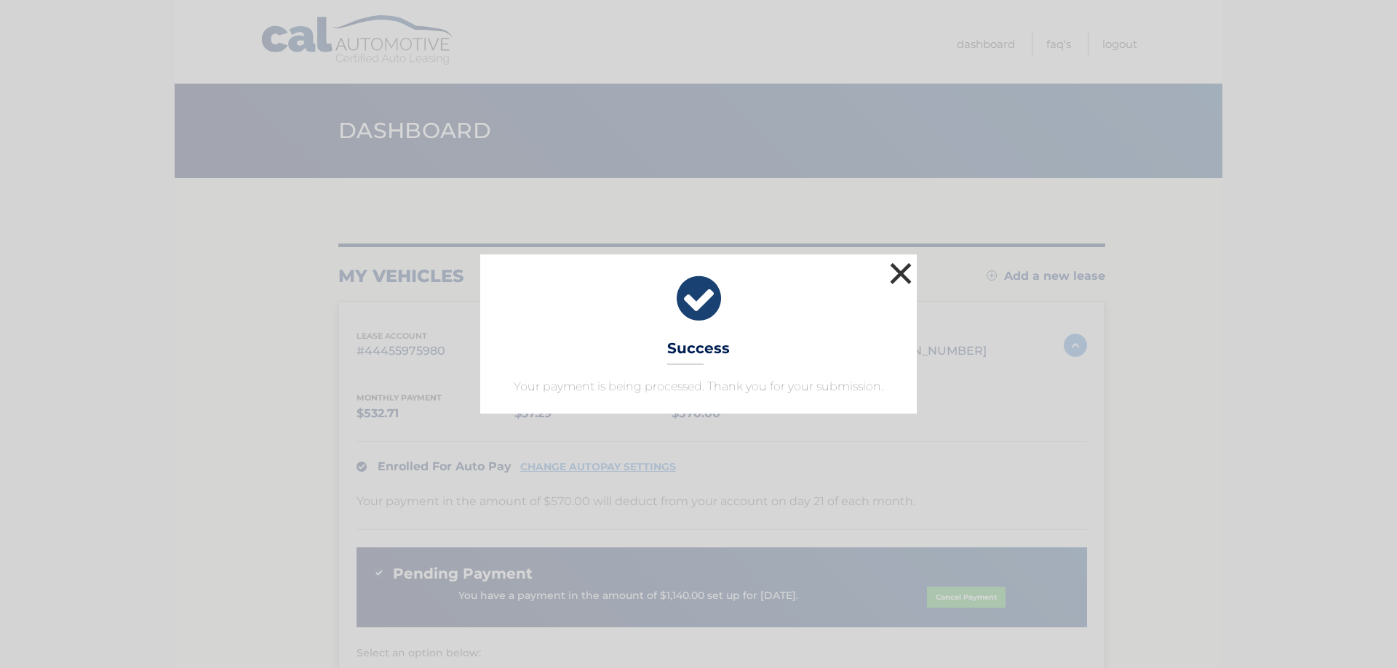
click at [903, 276] on button "×" at bounding box center [900, 273] width 29 height 29
